Goal: Task Accomplishment & Management: Use online tool/utility

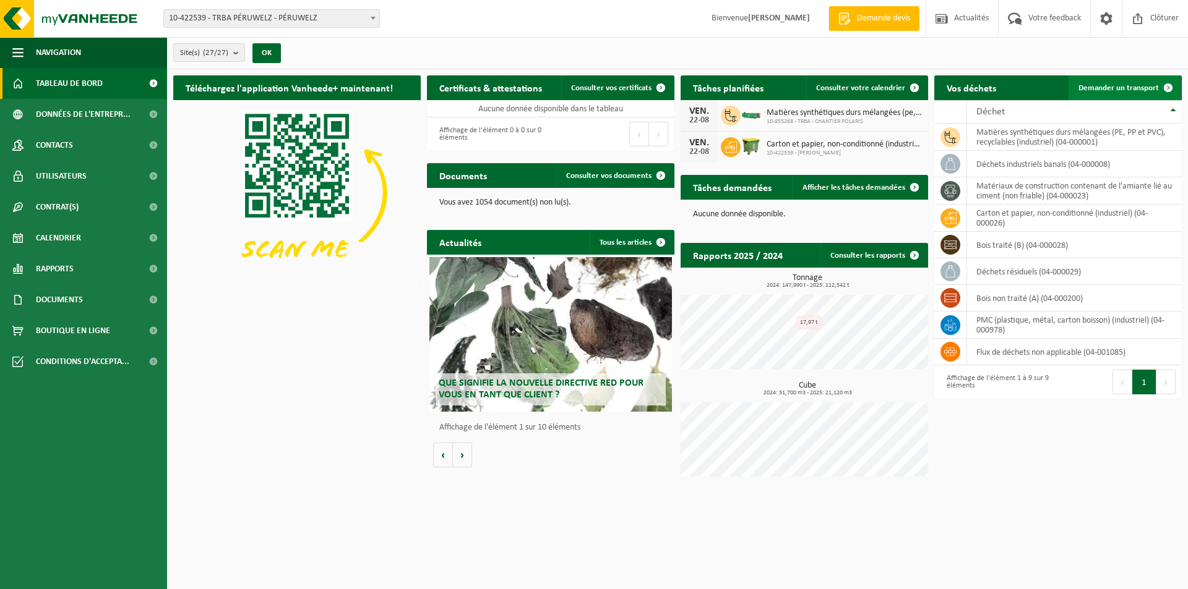
click at [1128, 91] on span "Demander un transport" at bounding box center [1118, 88] width 80 height 8
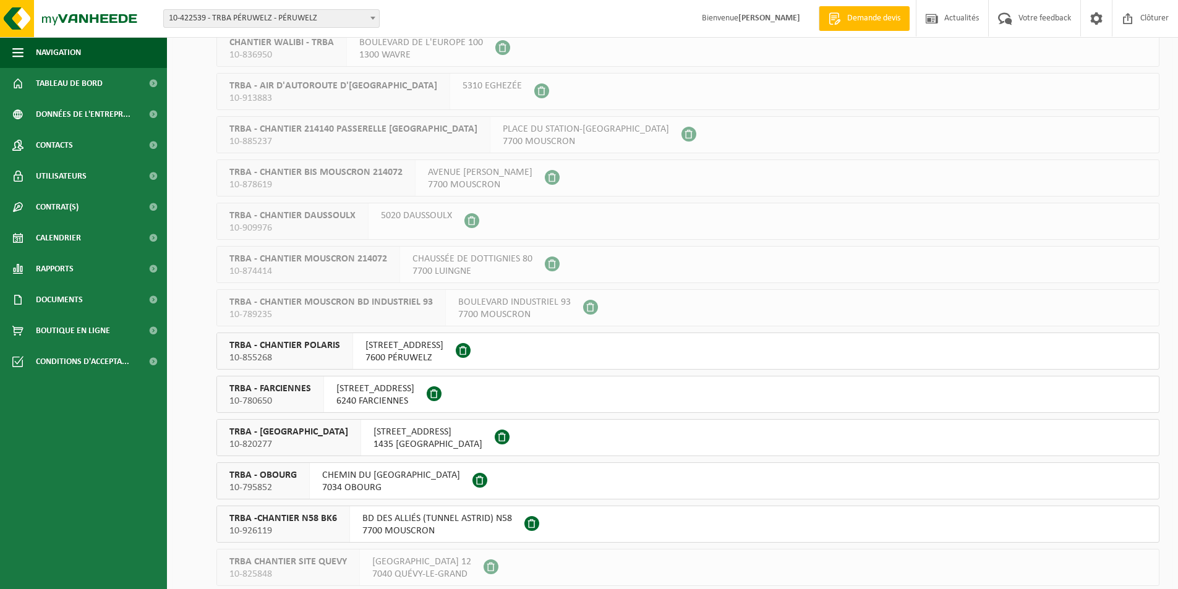
scroll to position [309, 0]
click at [471, 348] on span at bounding box center [463, 348] width 15 height 15
